Goal: Communication & Community: Answer question/provide support

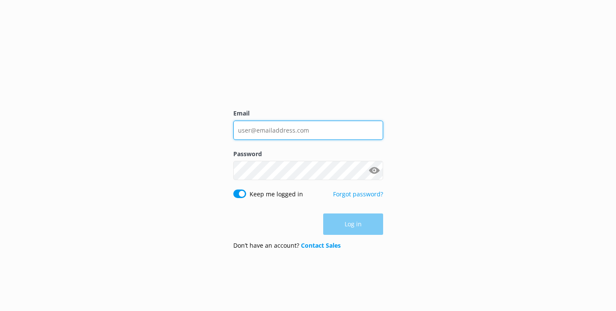
type input "[EMAIL_ADDRESS][DOMAIN_NAME]"
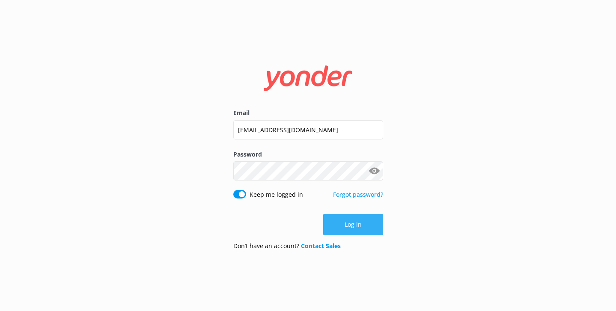
click at [363, 232] on button "Log in" at bounding box center [353, 224] width 60 height 21
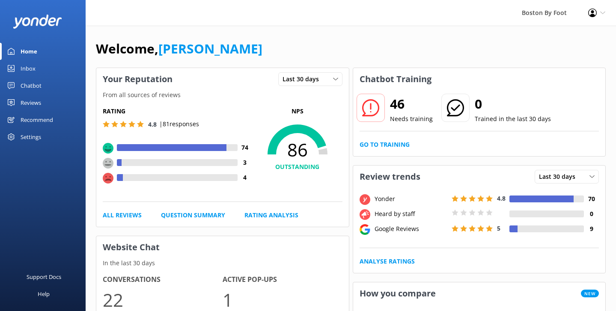
click at [39, 102] on div "Reviews" at bounding box center [31, 102] width 21 height 17
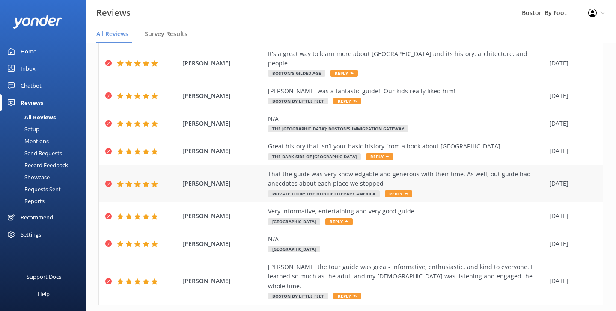
scroll to position [105, 0]
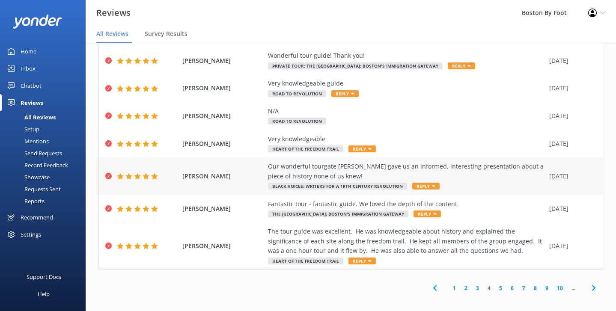
scroll to position [17, 0]
click at [501, 284] on link "5" at bounding box center [501, 288] width 12 height 8
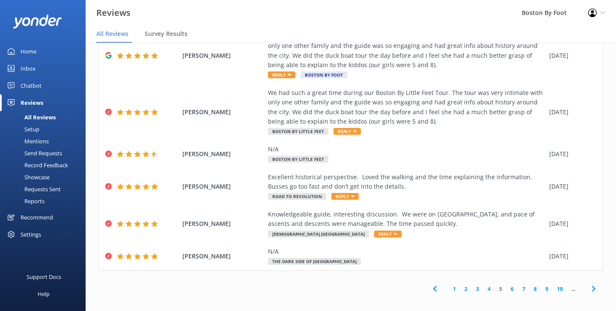
scroll to position [180, 0]
click at [513, 286] on link "6" at bounding box center [513, 290] width 12 height 8
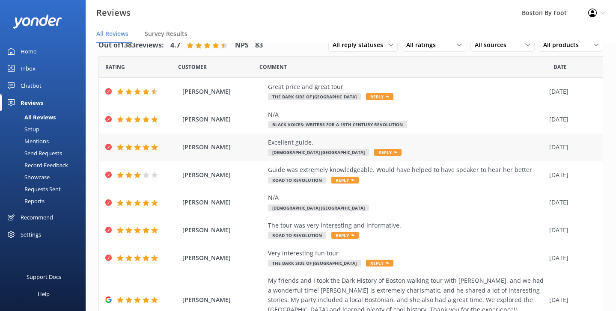
click at [374, 143] on div "Excellent guide." at bounding box center [406, 142] width 277 height 9
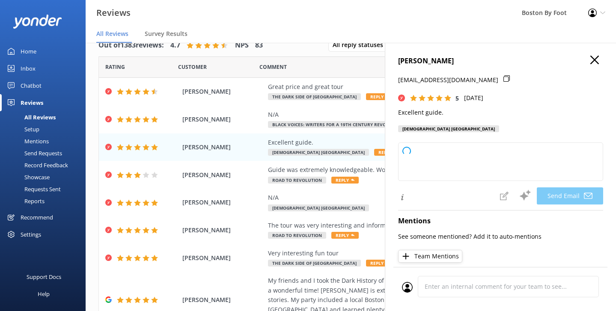
type textarea "Thank you so much for your kind words, [PERSON_NAME]! We're delighted to hear y…"
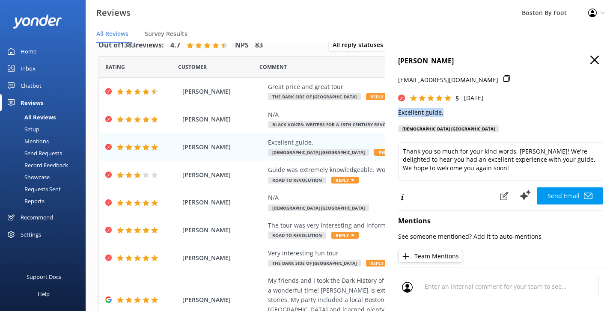
drag, startPoint x: 444, startPoint y: 113, endPoint x: 397, endPoint y: 113, distance: 46.7
click at [397, 113] on div "[PERSON_NAME] [PERSON_NAME][EMAIL_ADDRESS][DOMAIN_NAME] 5 [DATE] Excellent guid…" at bounding box center [500, 198] width 231 height 311
copy p "Excellent guide."
